Goal: Task Accomplishment & Management: Complete application form

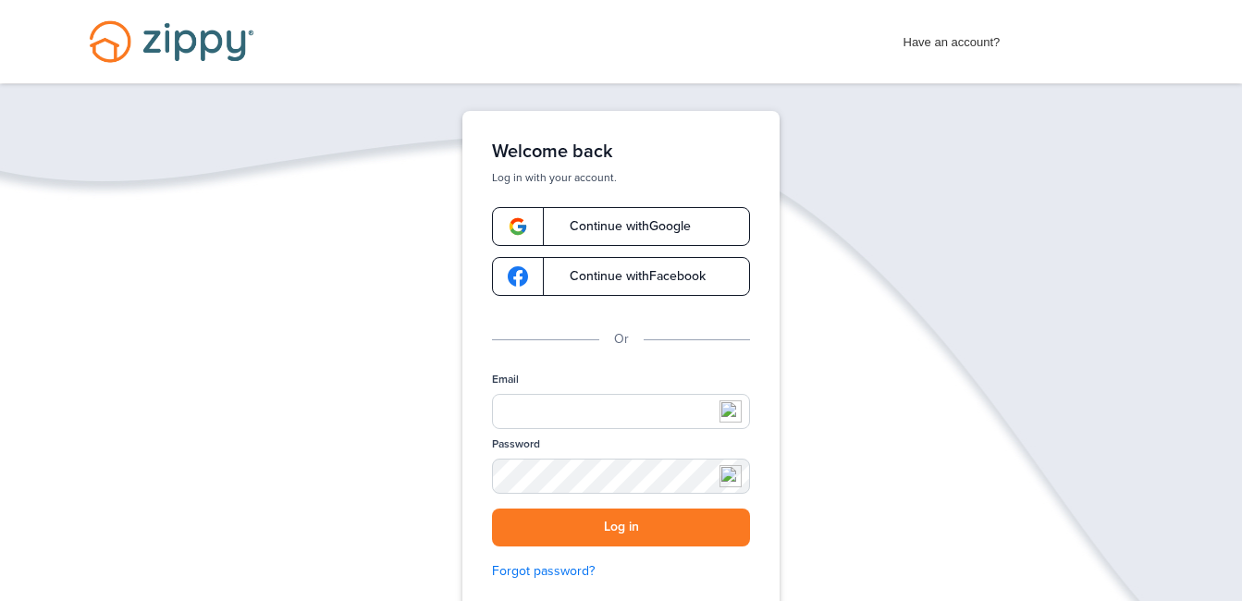
click at [564, 230] on span "Continue with Google" at bounding box center [621, 226] width 140 height 13
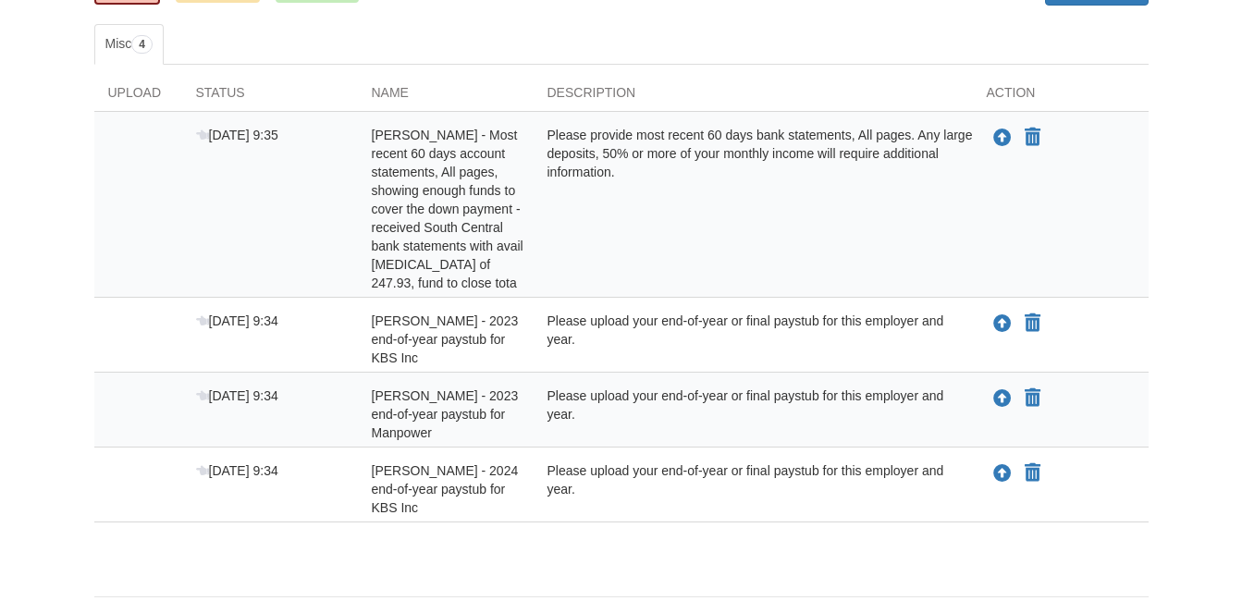
scroll to position [366, 0]
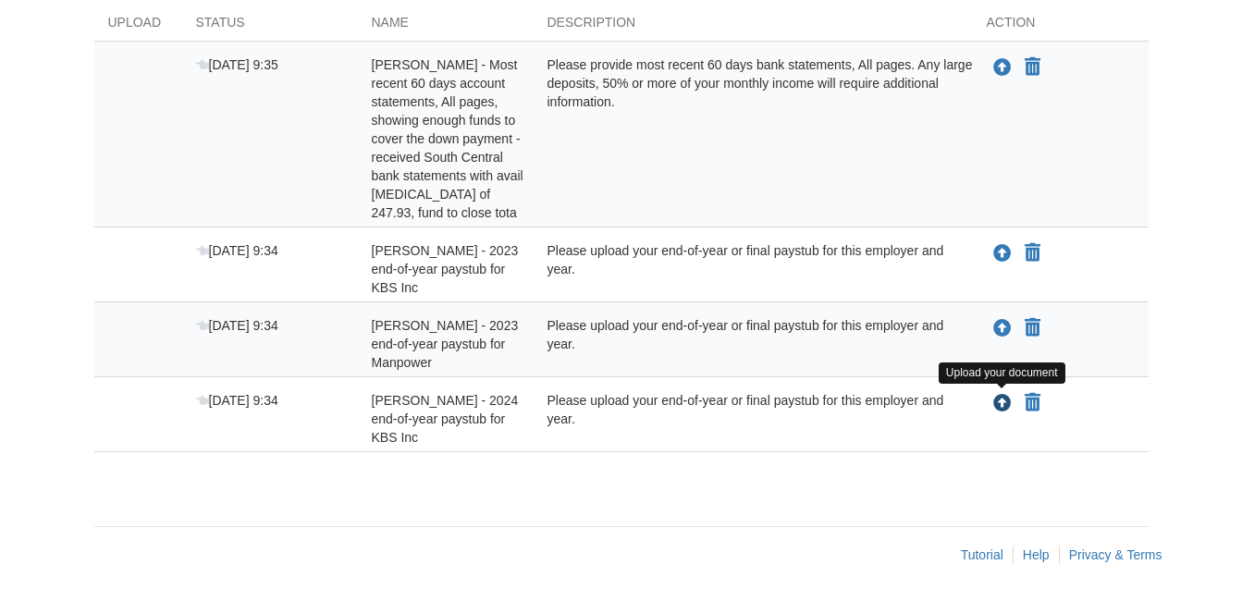
click at [1000, 405] on icon "Upload Rodney Whitaker - 2024 end-of-year paystub for KBS Inc" at bounding box center [1002, 404] width 18 height 18
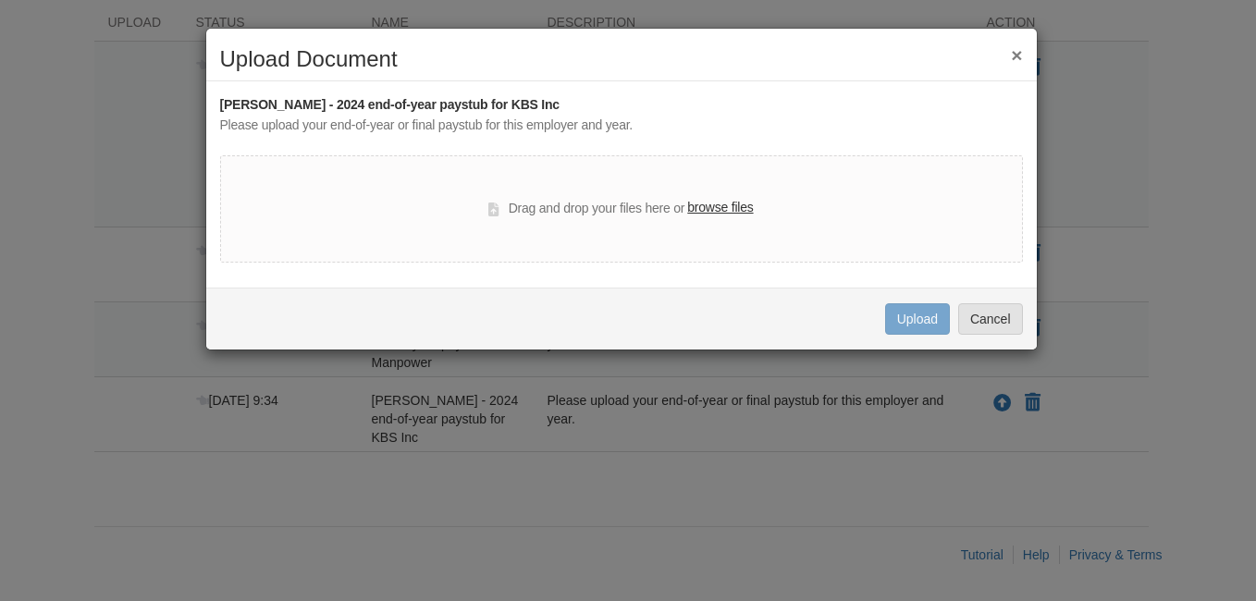
click at [733, 202] on label "browse files" at bounding box center [720, 208] width 66 height 20
click at [0, 0] on input "browse files" at bounding box center [0, 0] width 0 height 0
click at [1020, 55] on button "×" at bounding box center [1016, 54] width 11 height 19
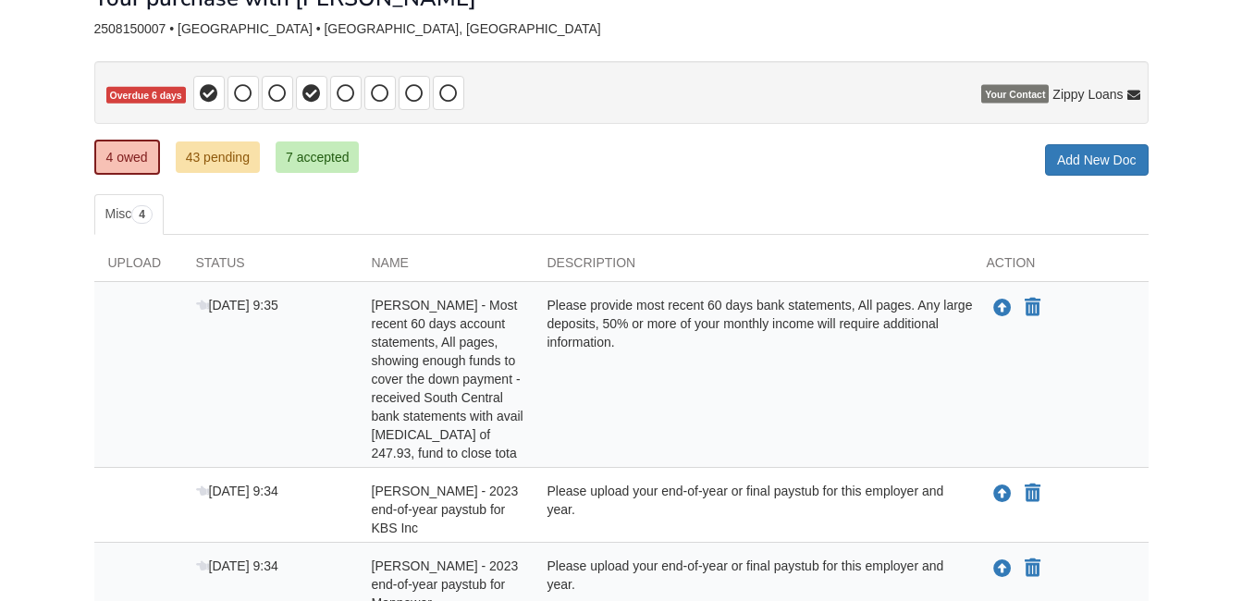
scroll to position [89, 0]
